Goal: Task Accomplishment & Management: Manage account settings

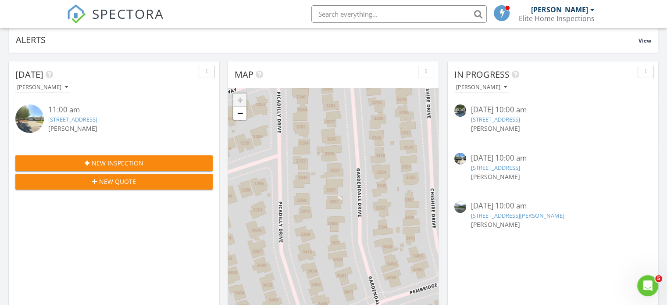
scroll to position [66, 0]
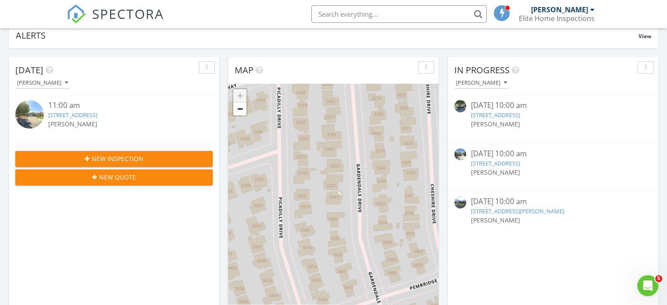
click at [520, 115] on link "1265 Oak Grove Ave, Burlingame, CA 94010" at bounding box center [495, 115] width 49 height 8
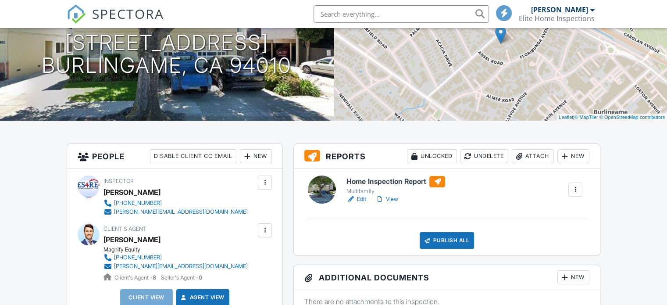
scroll to position [115, 0]
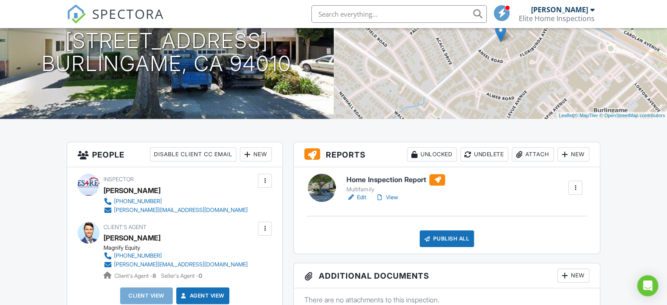
click at [360, 195] on link "Edit" at bounding box center [357, 197] width 20 height 9
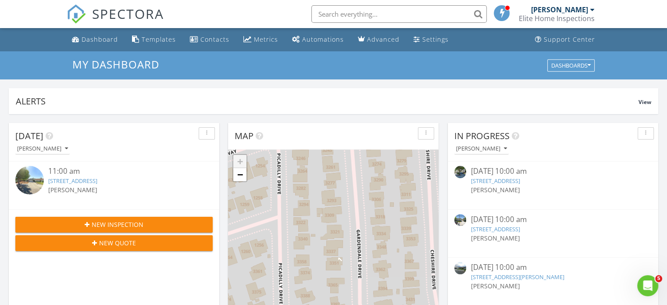
click at [427, 16] on input "text" at bounding box center [400, 14] width 176 height 18
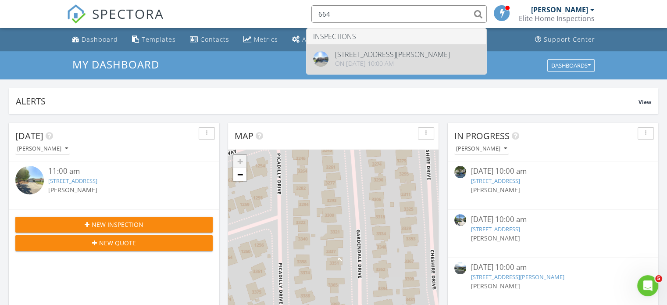
type input "664"
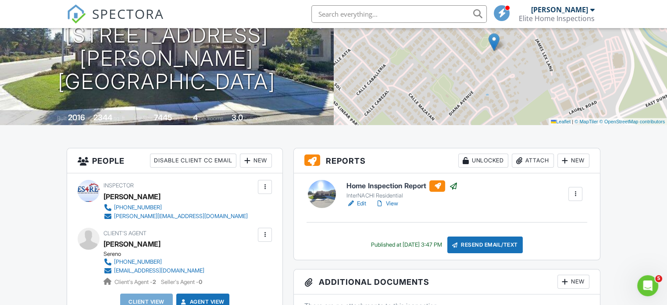
scroll to position [132, 0]
